Goal: Information Seeking & Learning: Learn about a topic

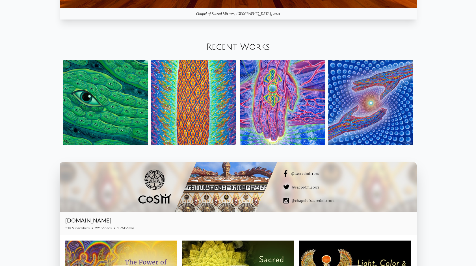
scroll to position [777, 0]
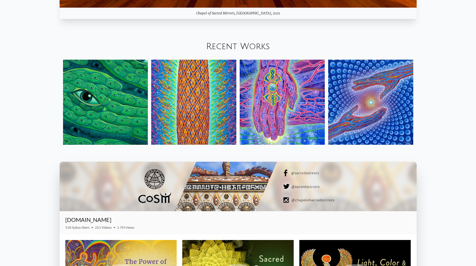
click at [111, 98] on img at bounding box center [105, 102] width 85 height 85
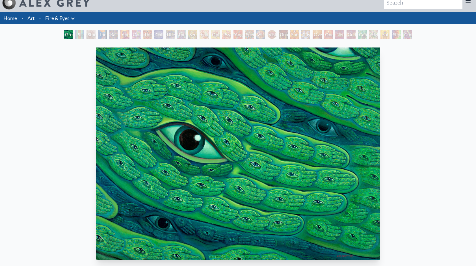
scroll to position [5, 0]
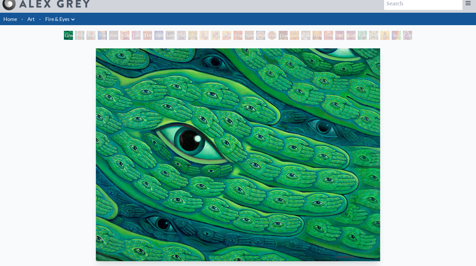
click at [84, 37] on div "Pillar of Awareness" at bounding box center [79, 35] width 9 height 9
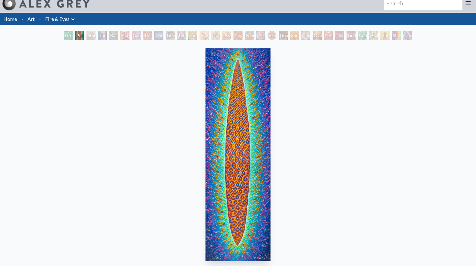
click at [137, 34] on div "Cannabis Sutra" at bounding box center [136, 35] width 9 height 9
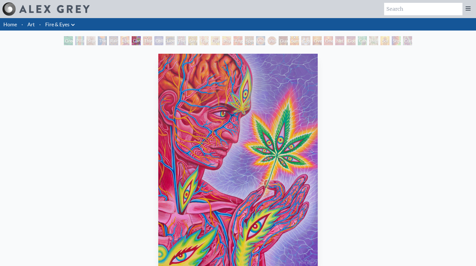
click at [179, 45] on div "The Seer" at bounding box center [181, 40] width 9 height 9
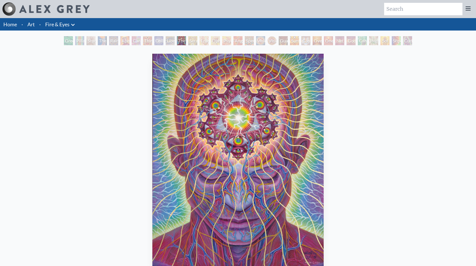
click at [234, 41] on div "Angel Skin" at bounding box center [238, 40] width 9 height 9
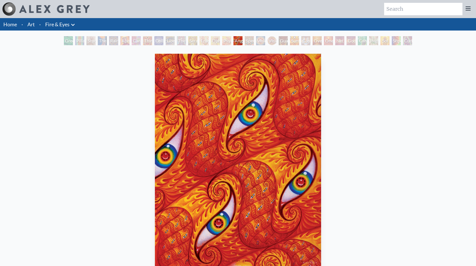
click at [64, 40] on div "Green Hand" at bounding box center [68, 40] width 9 height 9
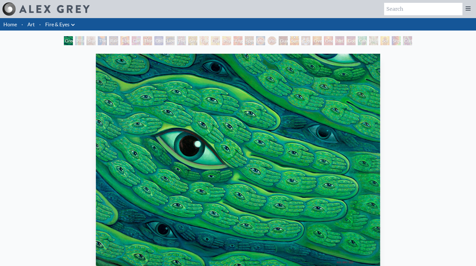
click at [44, 12] on img at bounding box center [54, 9] width 70 height 8
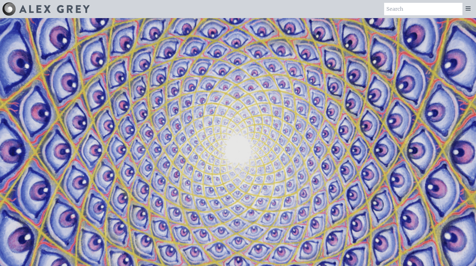
click at [468, 11] on icon at bounding box center [468, 8] width 7 height 7
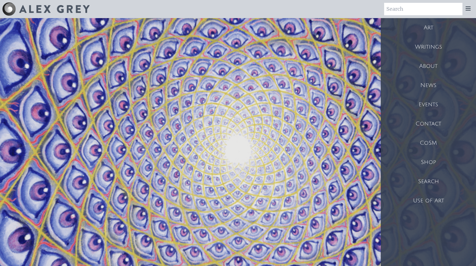
click at [411, 28] on div "Art" at bounding box center [428, 27] width 95 height 19
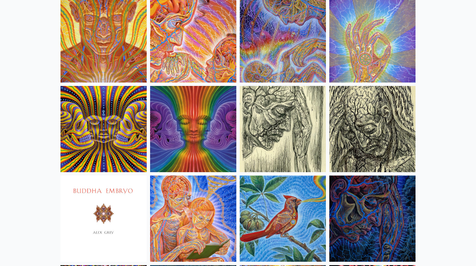
scroll to position [3308, 0]
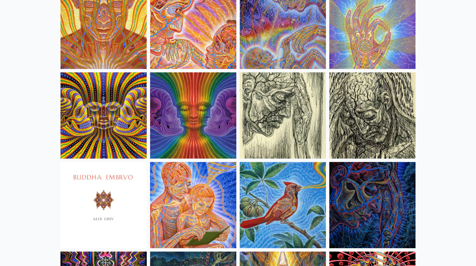
click at [214, 135] on img at bounding box center [193, 115] width 86 height 86
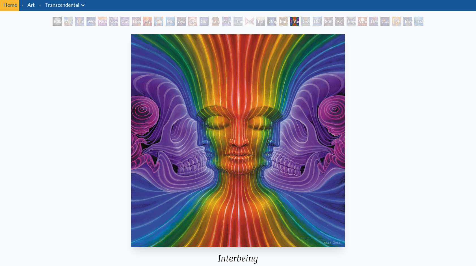
scroll to position [19, 0]
